Goal: Task Accomplishment & Management: Use online tool/utility

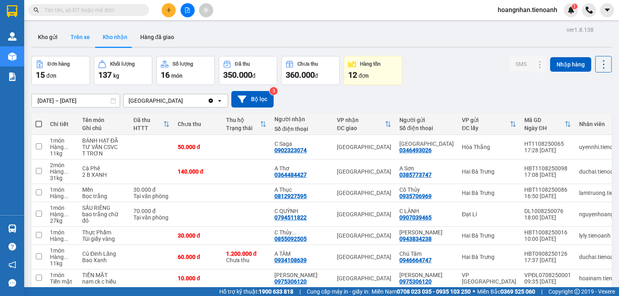
click at [83, 38] on button "Trên xe" at bounding box center [80, 36] width 32 height 19
type input "[DATE] – [DATE]"
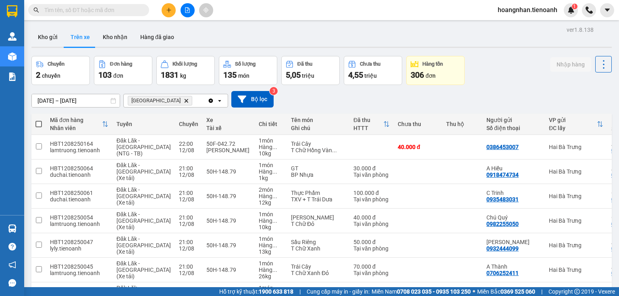
click at [214, 44] on div "Kho gửi Trên xe Kho nhận Hàng đã giao" at bounding box center [321, 37] width 580 height 21
click at [41, 33] on button "Kho gửi" at bounding box center [47, 36] width 33 height 19
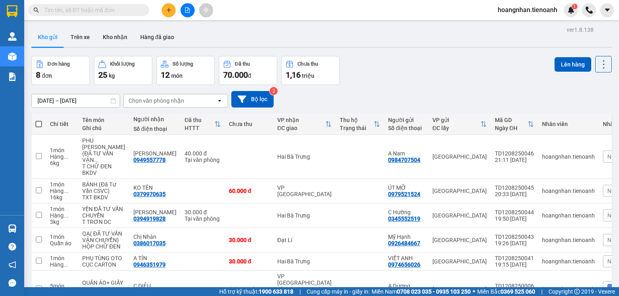
click at [222, 27] on div "Kho gửi Trên xe Kho nhận Hàng đã giao" at bounding box center [321, 37] width 580 height 21
click at [433, 76] on div "Đơn hàng 8 đơn Khối lượng 25 kg Số lượng 12 món Đã thu 70.000 đ Chưa thu 1,16 t…" at bounding box center [321, 70] width 580 height 29
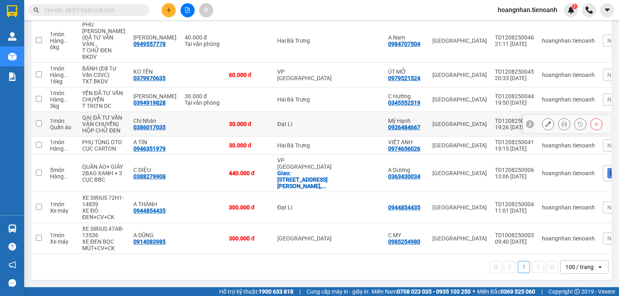
scroll to position [129, 0]
click at [245, 72] on div "60.000 đ" at bounding box center [249, 75] width 40 height 6
checkbox input "true"
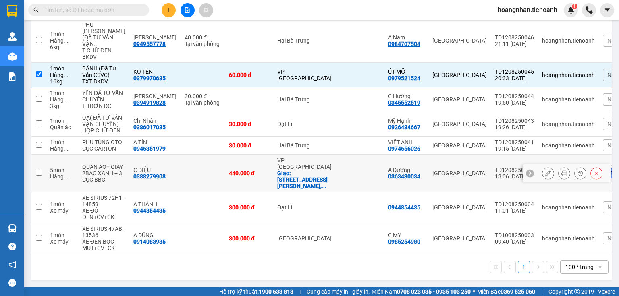
click at [250, 176] on div "440.000 đ" at bounding box center [249, 173] width 40 height 6
checkbox input "true"
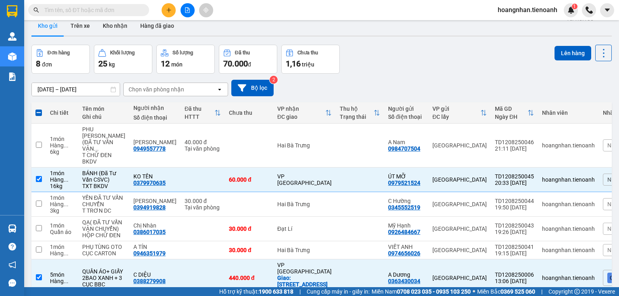
scroll to position [0, 0]
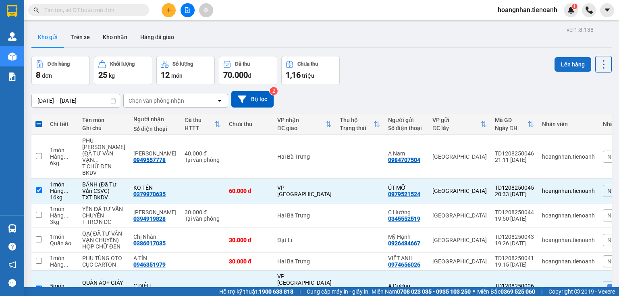
click at [557, 64] on button "Lên hàng" at bounding box center [572, 64] width 37 height 15
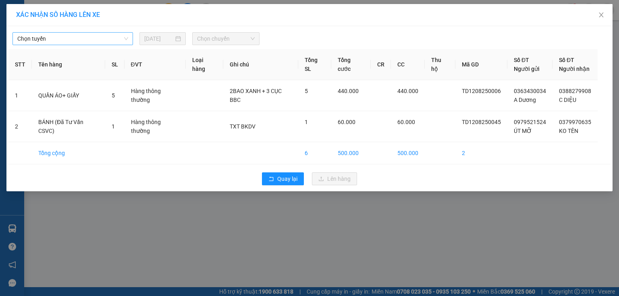
click at [52, 38] on span "Chọn tuyến" at bounding box center [72, 39] width 111 height 12
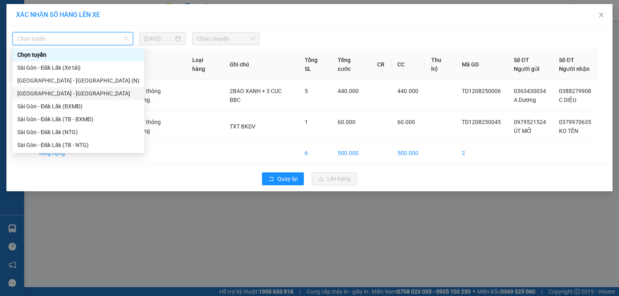
click at [69, 93] on div "[GEOGRAPHIC_DATA] - [GEOGRAPHIC_DATA]" at bounding box center [78, 93] width 122 height 9
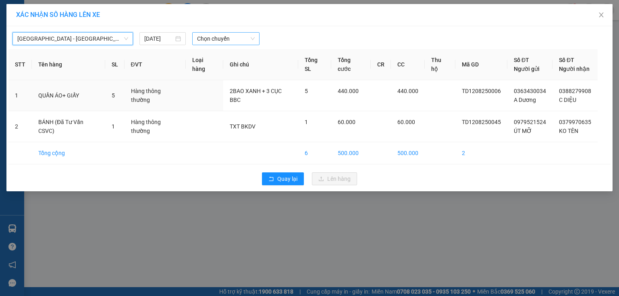
click at [207, 40] on span "Chọn chuyến" at bounding box center [226, 39] width 58 height 12
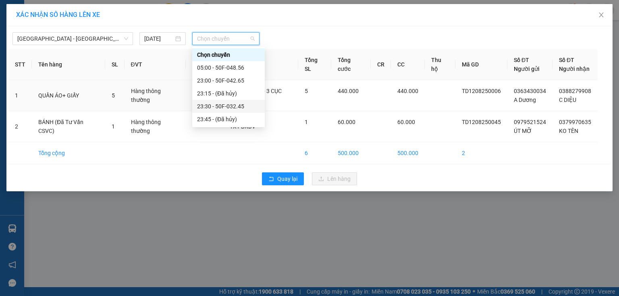
click at [228, 110] on div "23:30 - 50F-032.45" at bounding box center [228, 106] width 63 height 9
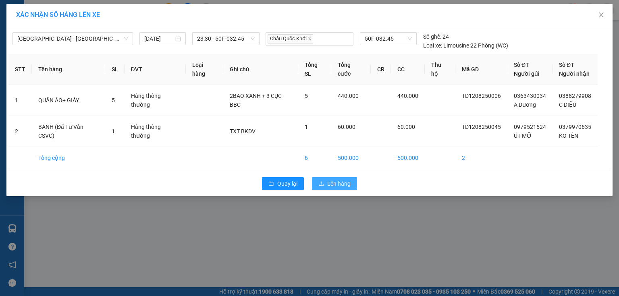
click at [343, 186] on span "Lên hàng" at bounding box center [338, 183] width 23 height 9
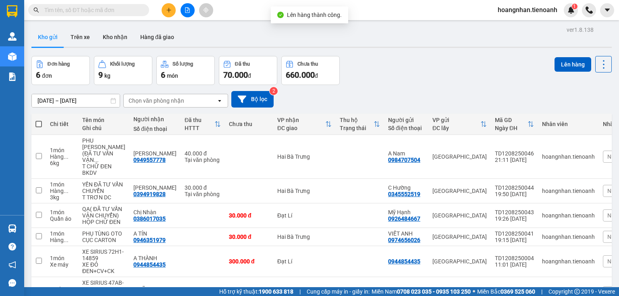
click at [211, 36] on div "Kho gửi Trên xe Kho nhận Hàng đã giao" at bounding box center [321, 37] width 580 height 21
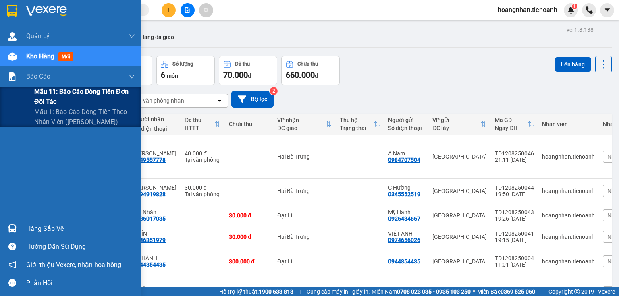
click at [42, 100] on span "Mẫu 11: Báo cáo dòng tiền đơn đối tác" at bounding box center [84, 97] width 101 height 20
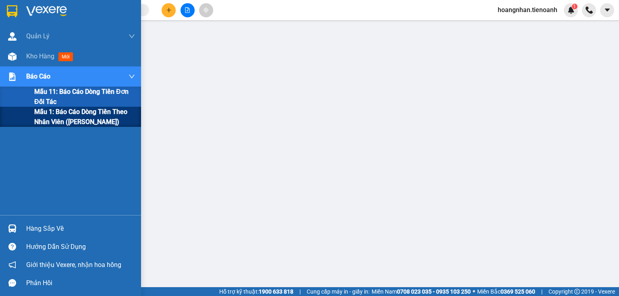
click at [62, 112] on span "Mẫu 1: Báo cáo dòng tiền theo nhân viên ([PERSON_NAME])" at bounding box center [84, 117] width 101 height 20
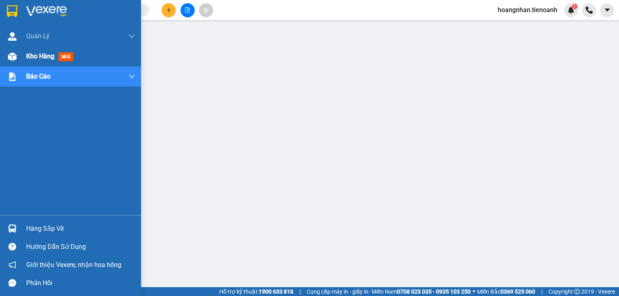
click at [33, 59] on span "Kho hàng" at bounding box center [40, 56] width 28 height 8
